Goal: Information Seeking & Learning: Learn about a topic

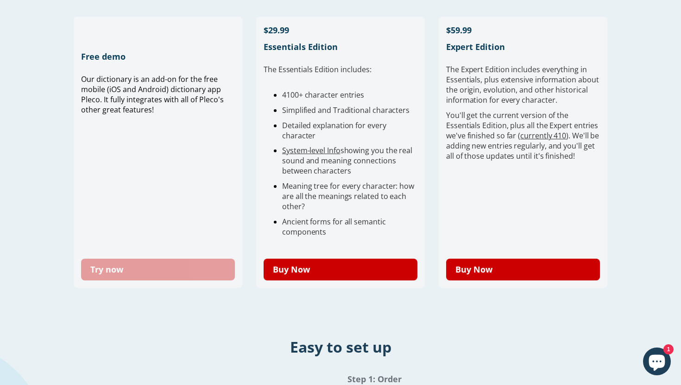
scroll to position [263, 0]
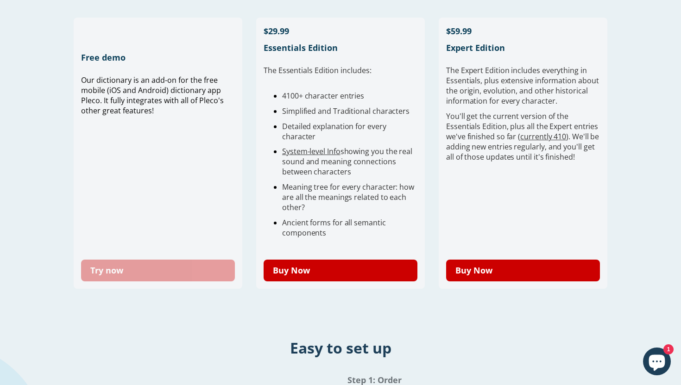
click at [137, 274] on link "Try now" at bounding box center [158, 271] width 154 height 22
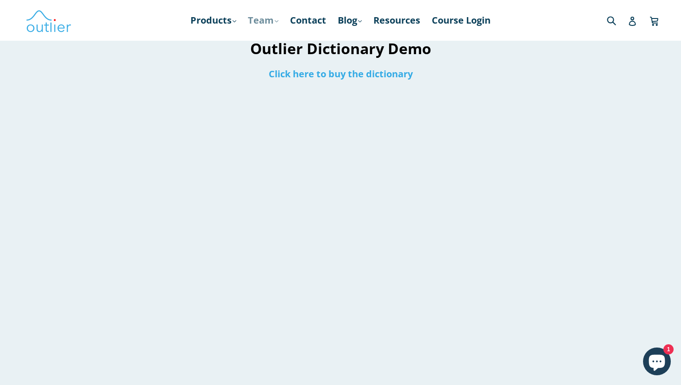
click at [257, 17] on link "Team .cls-1{fill:#231f20} expand" at bounding box center [263, 20] width 40 height 17
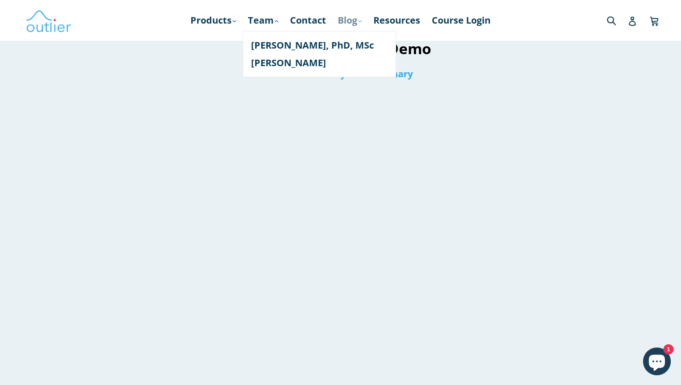
click at [349, 18] on link "Blog .cls-1{fill:#231f20} expand" at bounding box center [349, 20] width 33 height 17
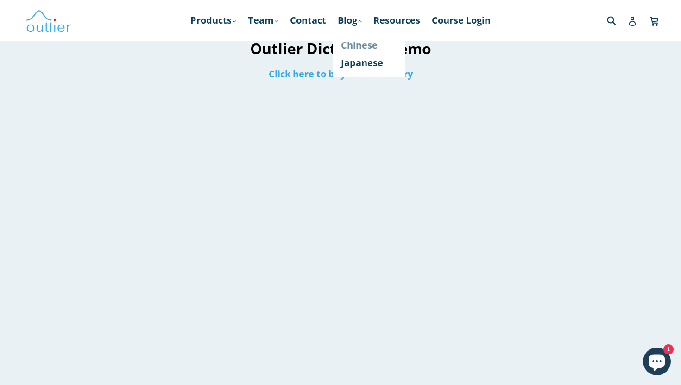
click at [356, 48] on link "Chinese" at bounding box center [369, 46] width 56 height 18
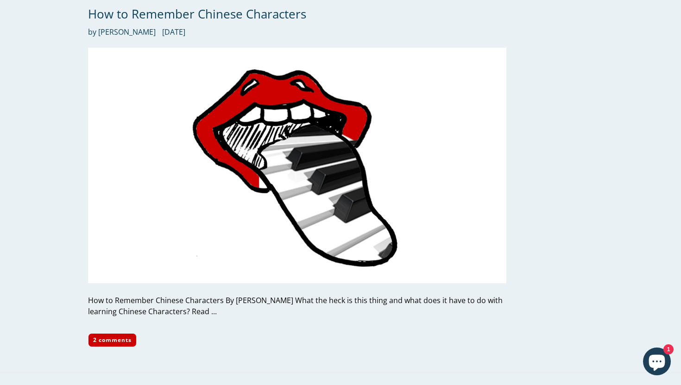
scroll to position [3218, 0]
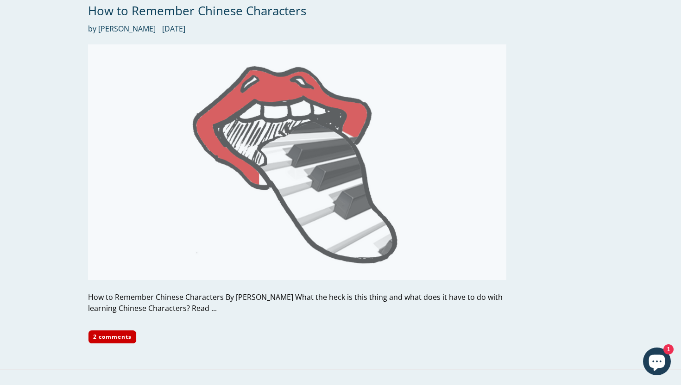
click at [303, 152] on img at bounding box center [297, 161] width 418 height 235
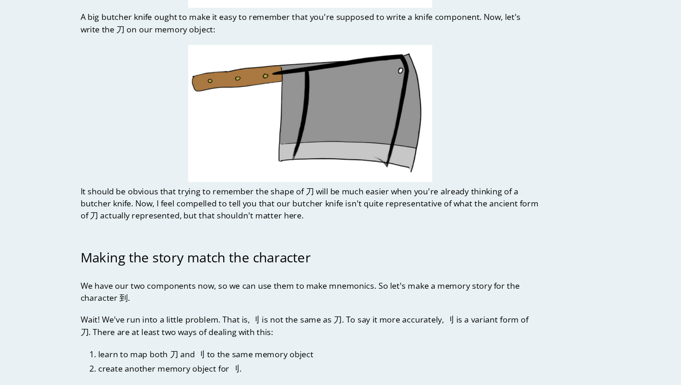
scroll to position [3928, 0]
